Goal: Transaction & Acquisition: Book appointment/travel/reservation

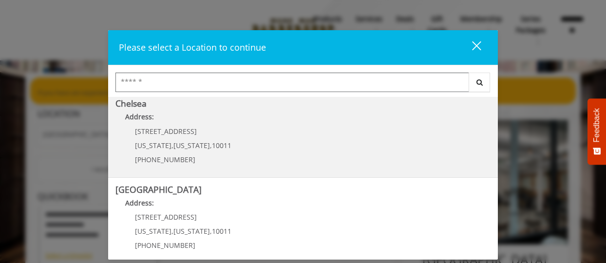
scroll to position [97, 0]
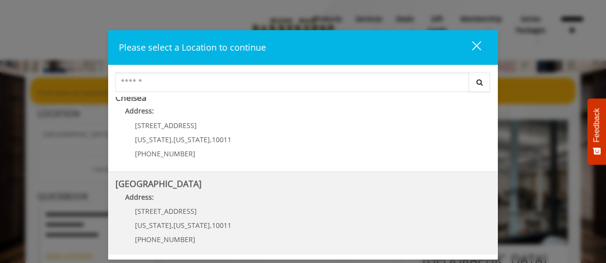
click at [201, 188] on Street "Chelsea 15th Street Address: 267 W 15th St New York , New York , 10011 (646) 85…" at bounding box center [302, 214] width 375 height 71
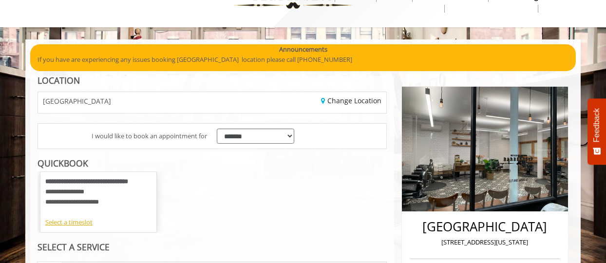
scroll to position [74, 0]
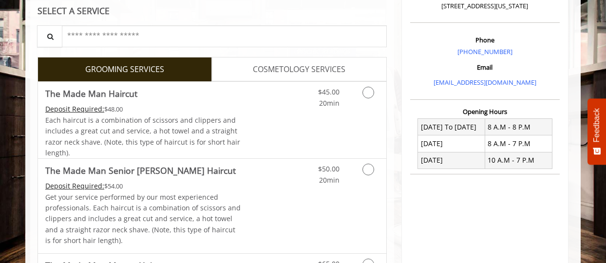
scroll to position [316, 0]
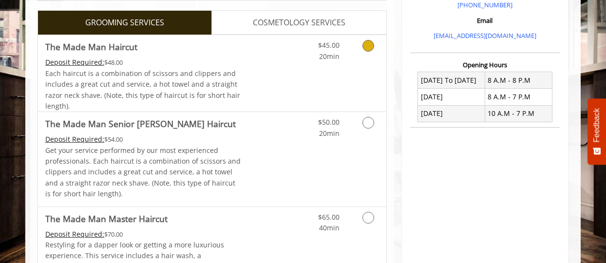
click at [346, 51] on div "$45.00 20min" at bounding box center [319, 48] width 55 height 27
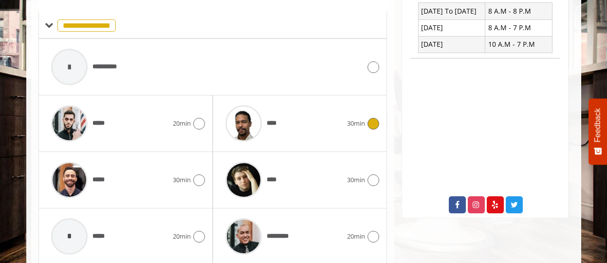
click at [316, 126] on div "****" at bounding box center [284, 123] width 127 height 46
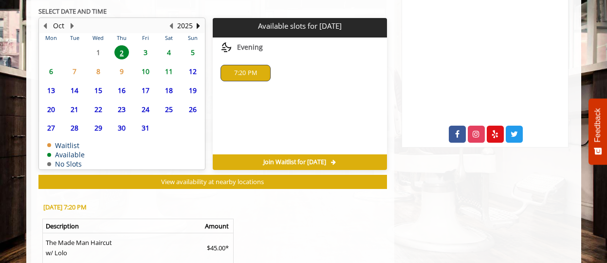
scroll to position [587, 0]
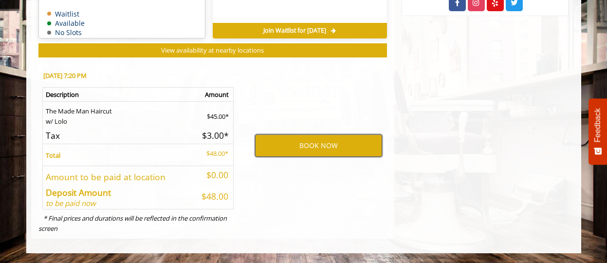
click at [293, 148] on button "BOOK NOW" at bounding box center [318, 145] width 127 height 22
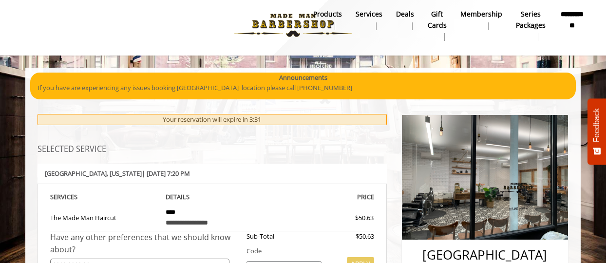
scroll to position [0, 0]
